Goal: Find specific fact: Find specific fact

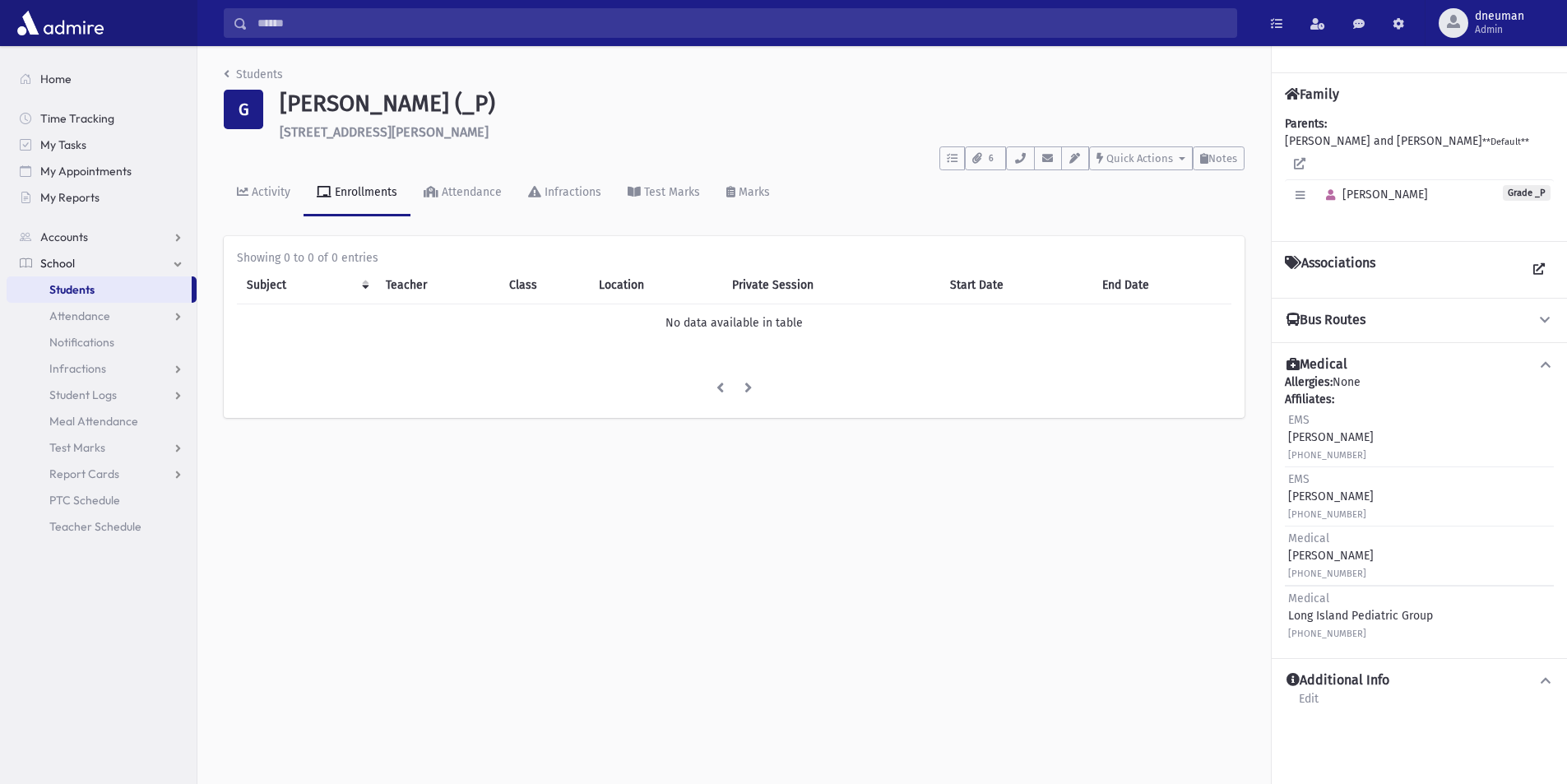
click at [349, 24] on input "Search" at bounding box center [742, 23] width 989 height 30
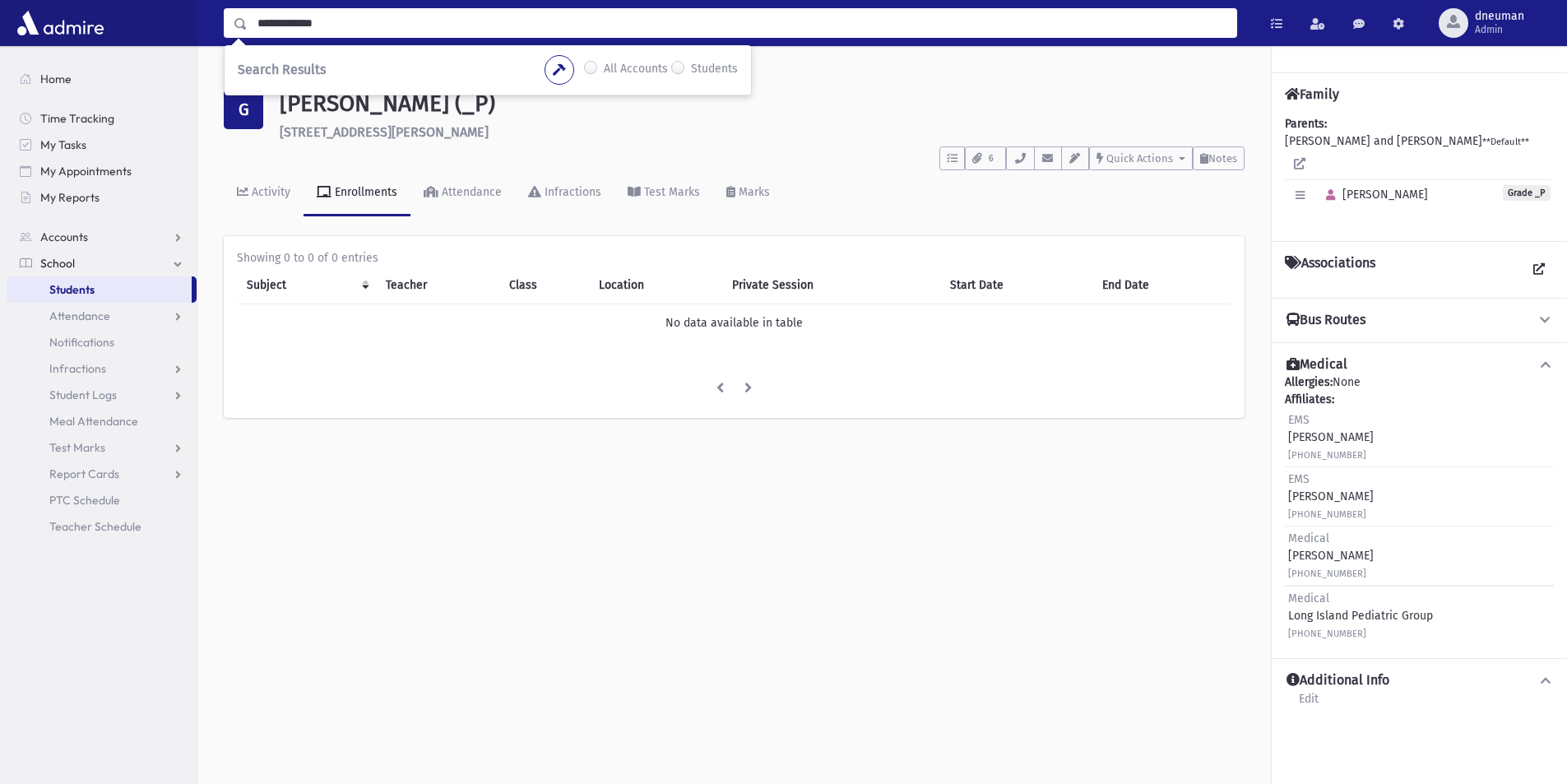
type input "**********"
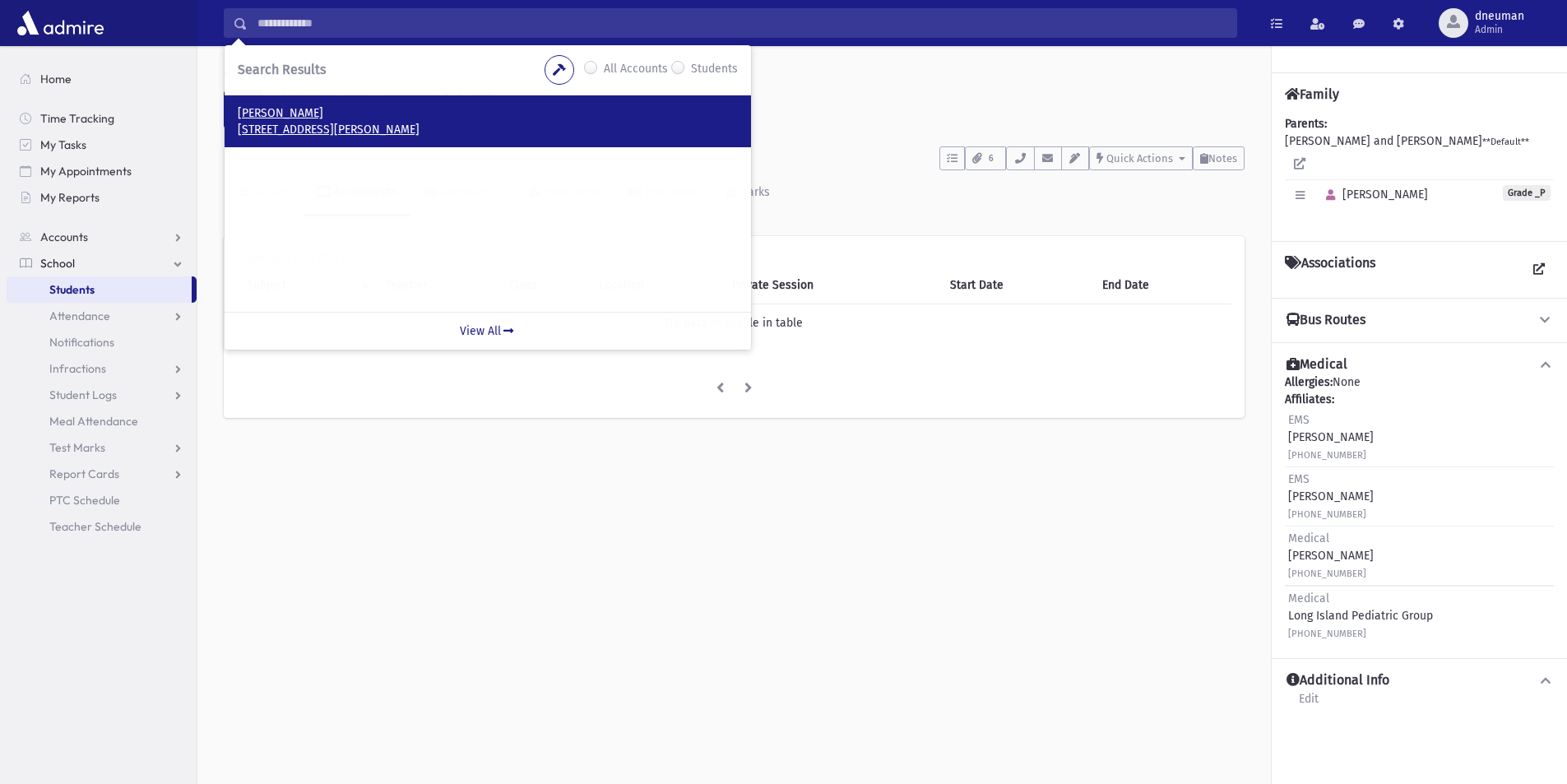
click at [357, 127] on p "29 Westcott Street Inwood, NY 11096" at bounding box center [487, 129] width 500 height 17
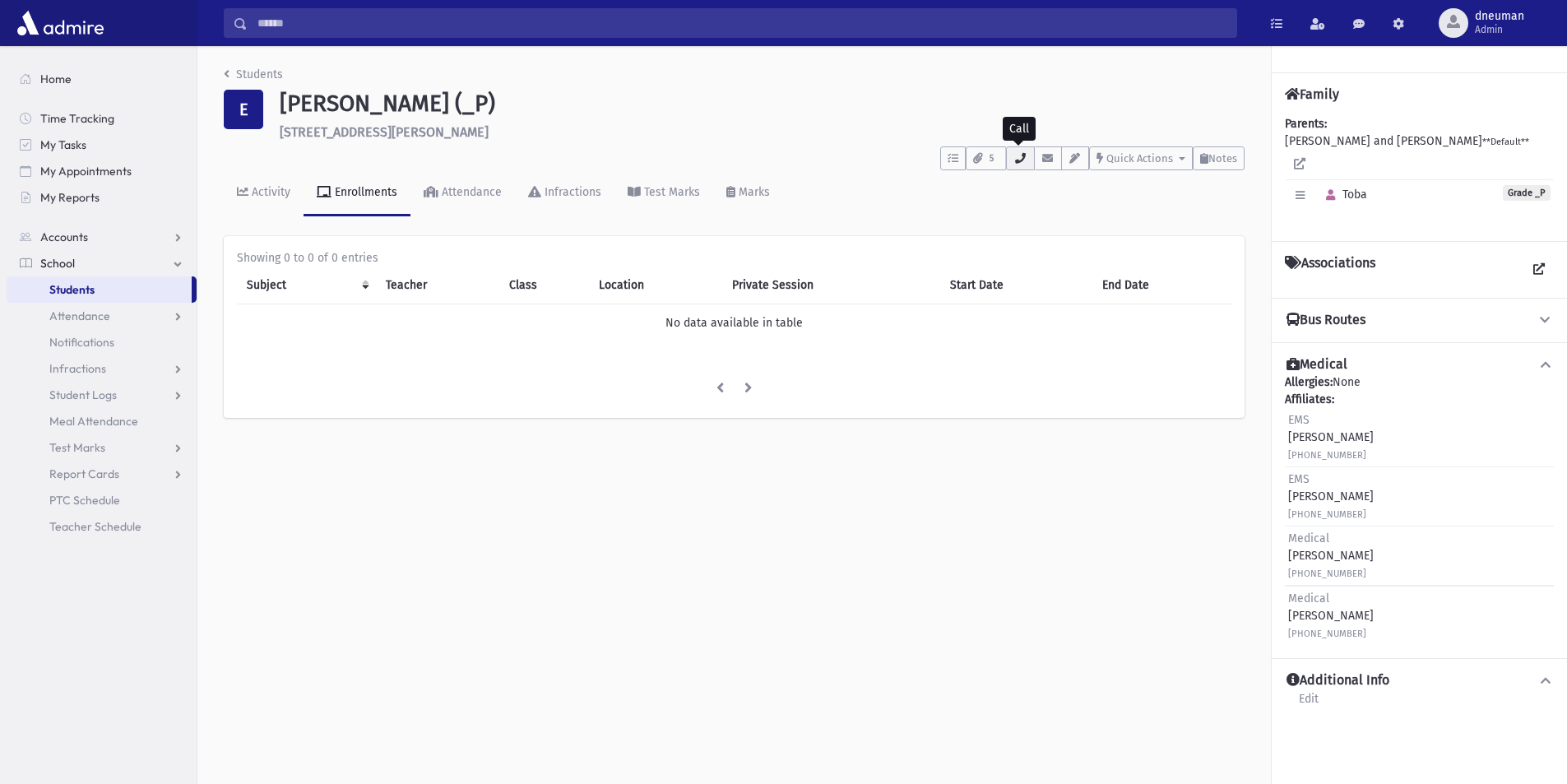
click at [1020, 153] on icon "button" at bounding box center [1019, 158] width 13 height 10
